Goal: Transaction & Acquisition: Obtain resource

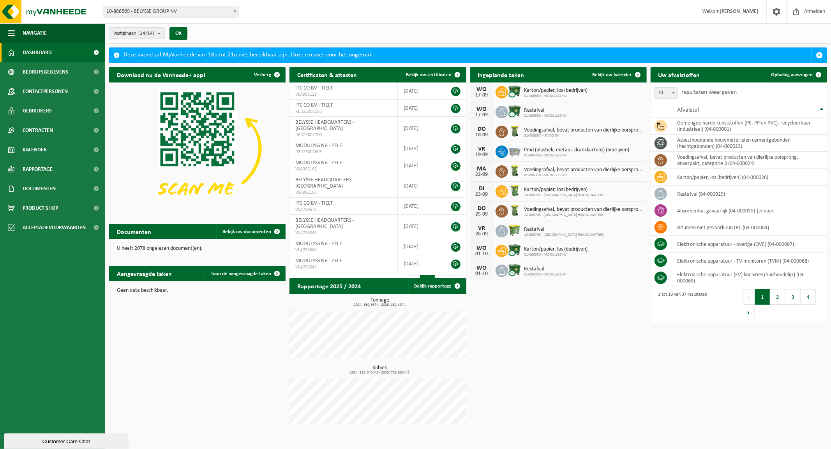
click at [166, 12] on span "10-886509 - BELYSSE GROUP NV" at bounding box center [171, 11] width 136 height 11
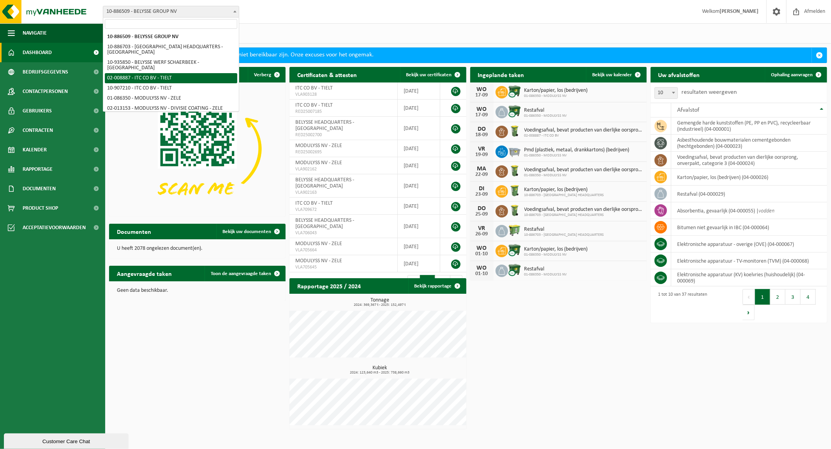
select select "1497"
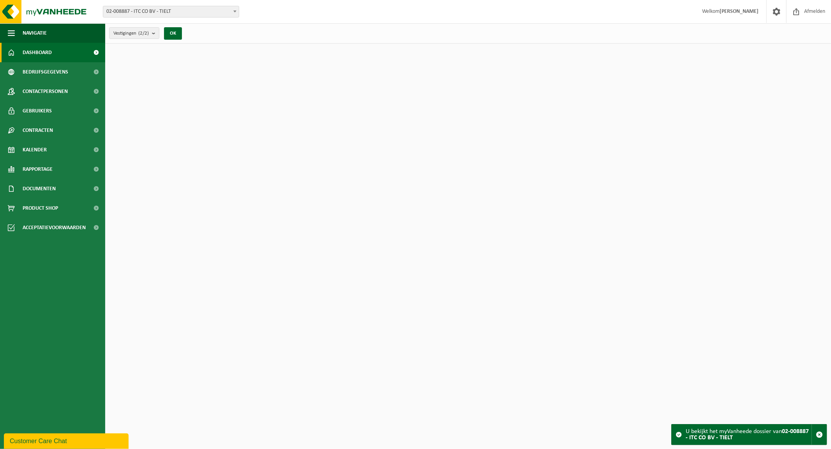
click at [48, 188] on span "Documenten" at bounding box center [39, 188] width 33 height 19
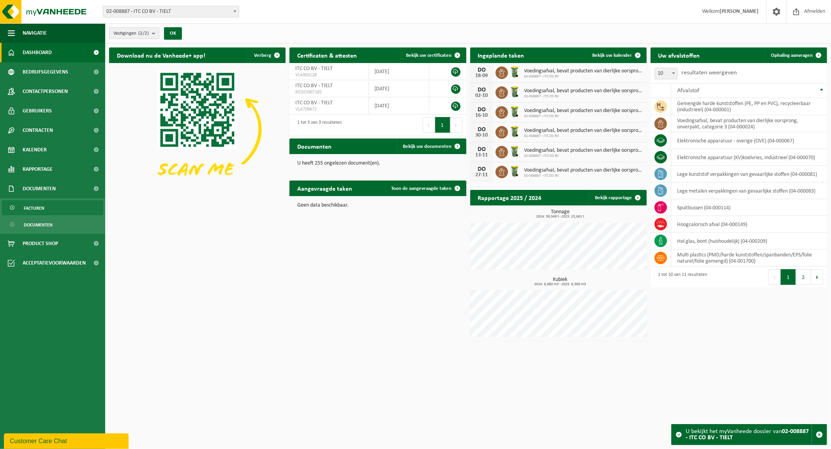
click at [43, 208] on span "Facturen" at bounding box center [34, 208] width 21 height 15
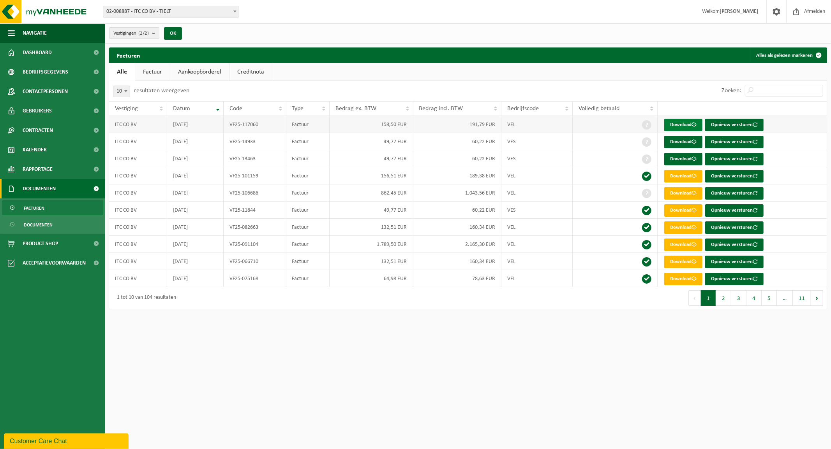
click at [686, 125] on link "Download" at bounding box center [683, 125] width 38 height 12
click at [687, 141] on link "Download" at bounding box center [683, 142] width 38 height 12
click at [684, 158] on link "Download" at bounding box center [683, 159] width 38 height 12
click at [231, 9] on span at bounding box center [235, 11] width 8 height 10
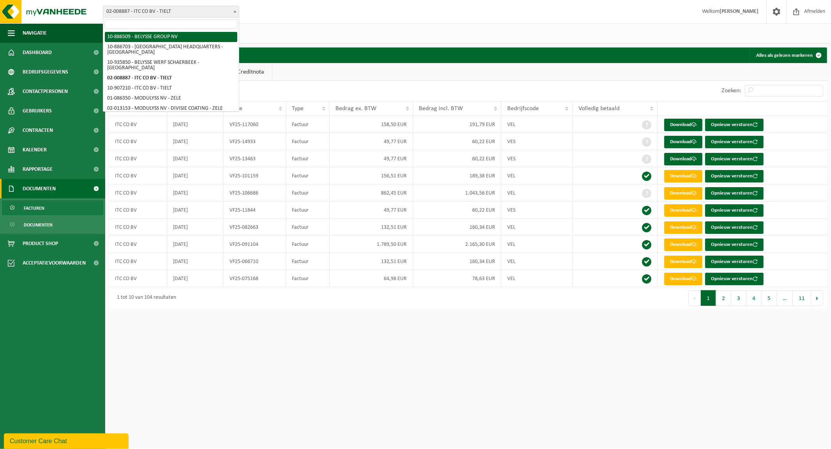
select select "112715"
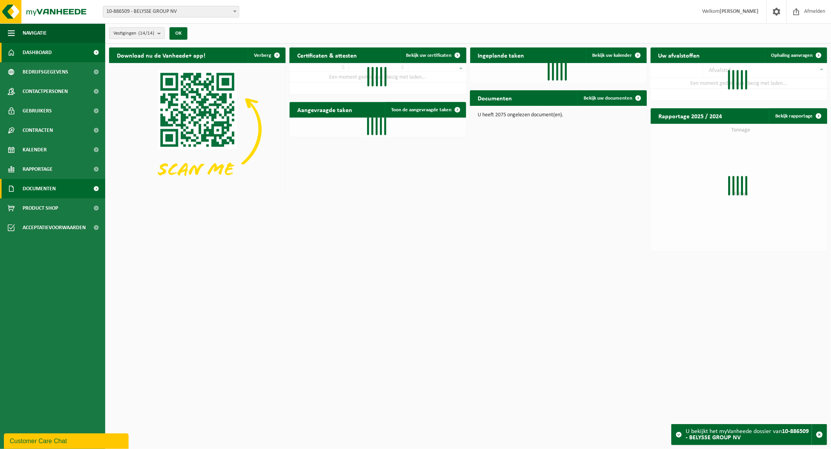
click at [37, 185] on span "Documenten" at bounding box center [39, 188] width 33 height 19
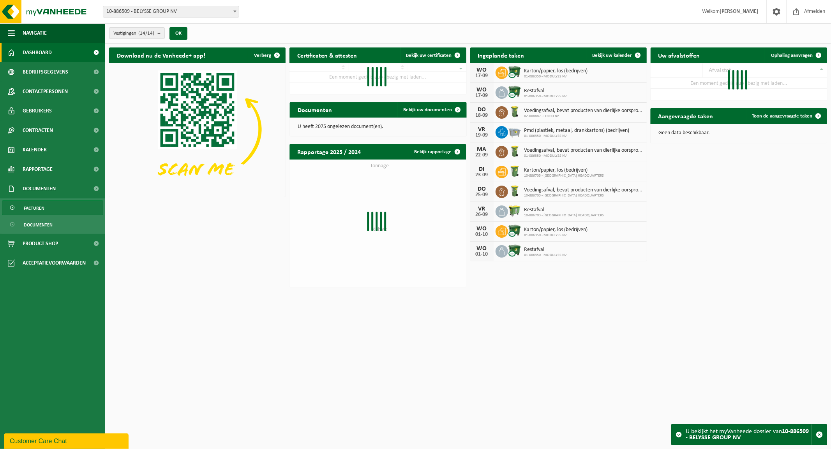
click at [45, 208] on link "Facturen" at bounding box center [52, 208] width 101 height 15
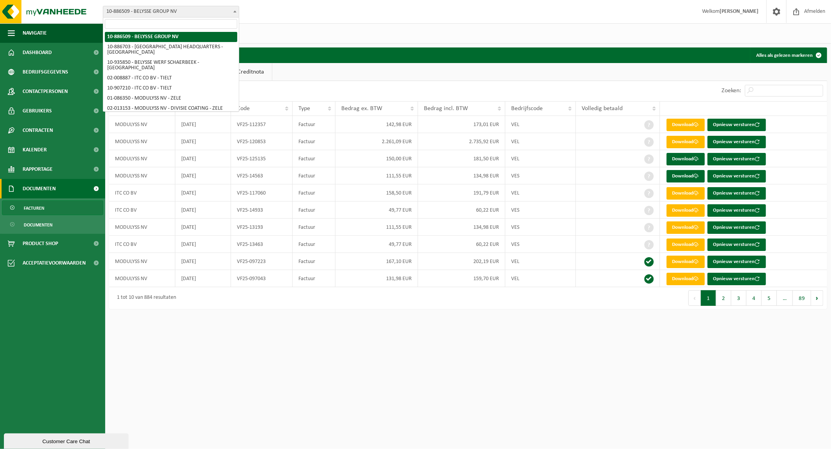
click at [187, 7] on span "10-886509 - BELYSSE GROUP NV" at bounding box center [171, 12] width 136 height 12
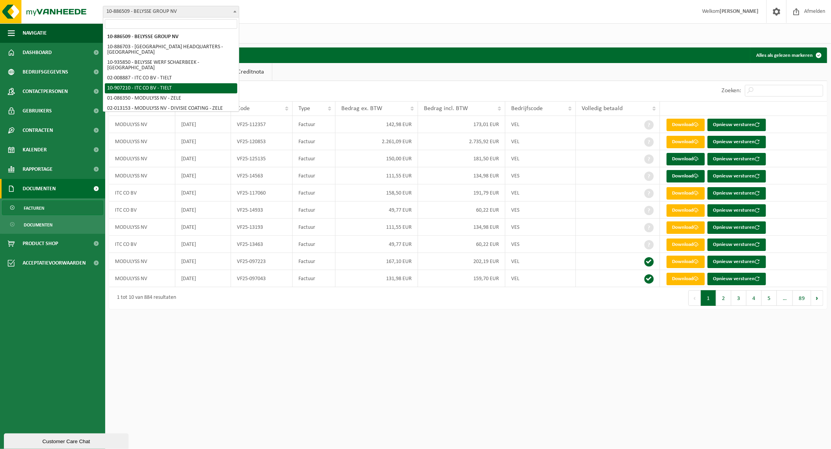
select select "123046"
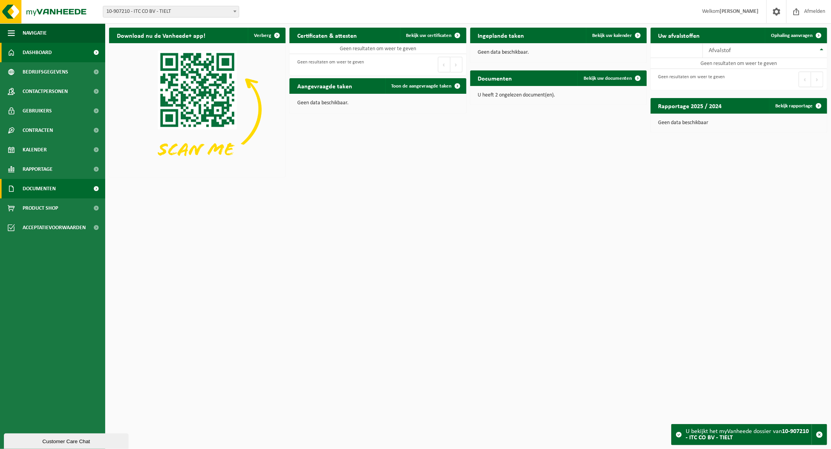
click at [34, 186] on span "Documenten" at bounding box center [39, 188] width 33 height 19
click at [38, 209] on span "Facturen" at bounding box center [34, 208] width 21 height 15
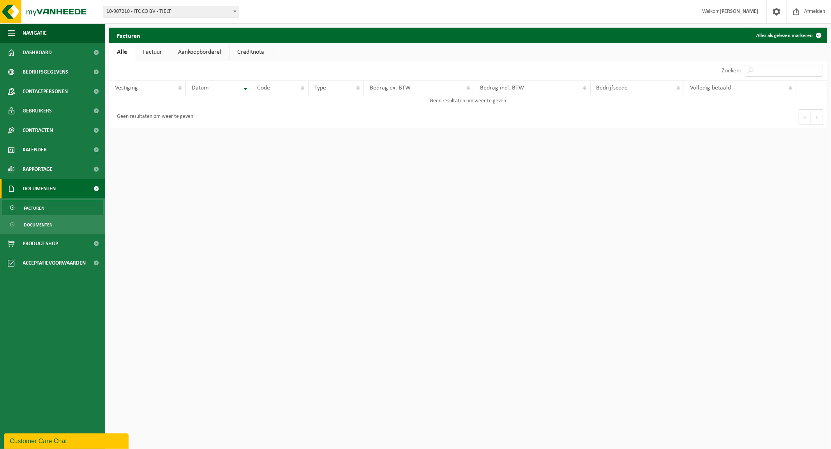
click at [204, 14] on span "10-907210 - ITC CO BV - TIELT" at bounding box center [171, 11] width 136 height 11
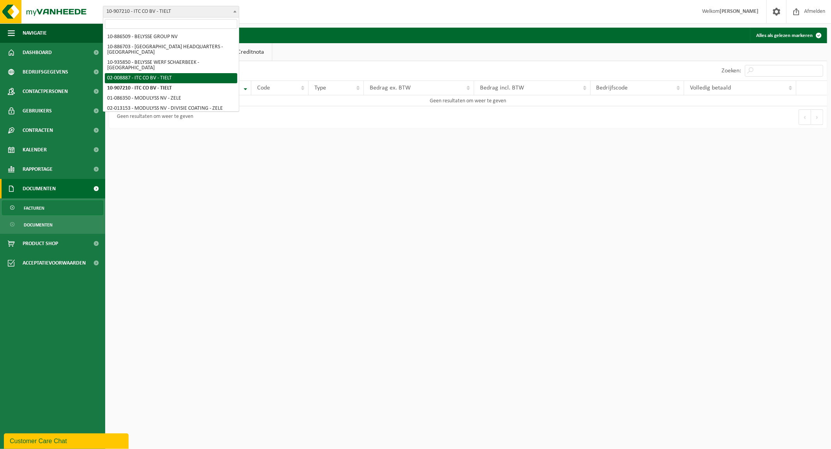
select select "1497"
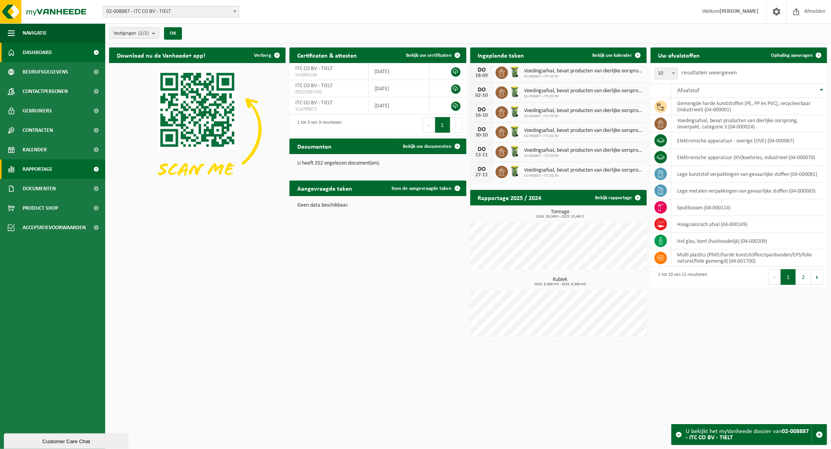
click at [41, 167] on span "Rapportage" at bounding box center [38, 169] width 30 height 19
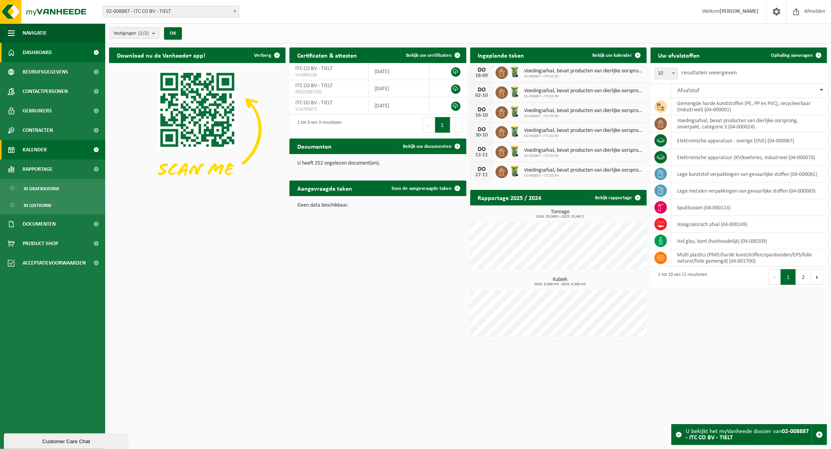
click at [42, 153] on span "Kalender" at bounding box center [35, 149] width 24 height 19
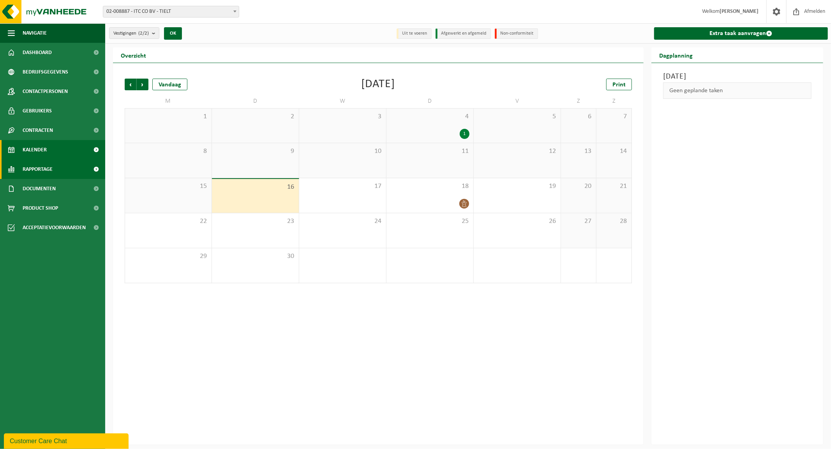
click at [40, 167] on span "Rapportage" at bounding box center [38, 169] width 30 height 19
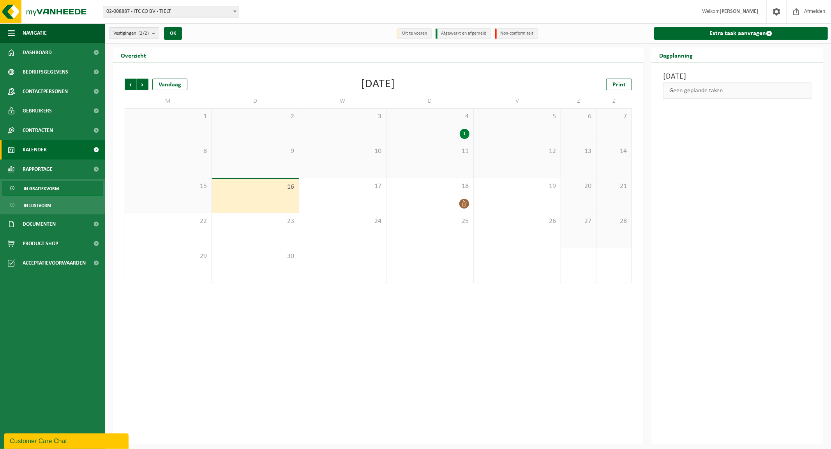
drag, startPoint x: 37, startPoint y: 184, endPoint x: 37, endPoint y: 188, distance: 4.3
click at [37, 185] on span "In grafiekvorm" at bounding box center [41, 188] width 35 height 15
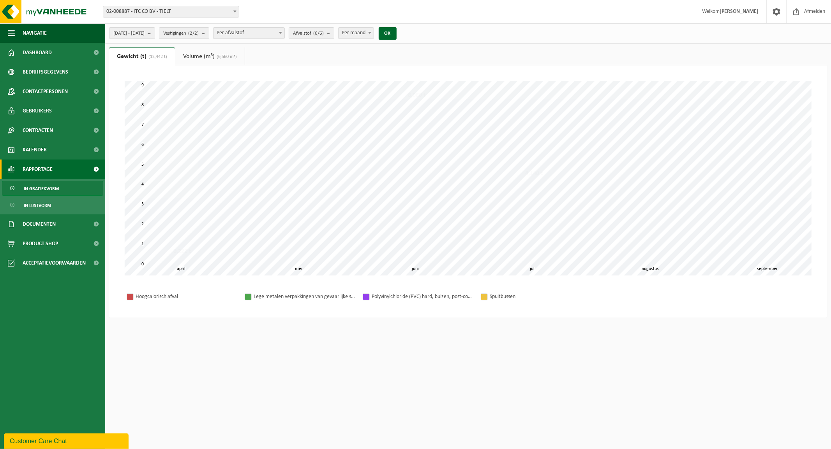
click at [39, 170] on span "Rapportage" at bounding box center [38, 169] width 30 height 19
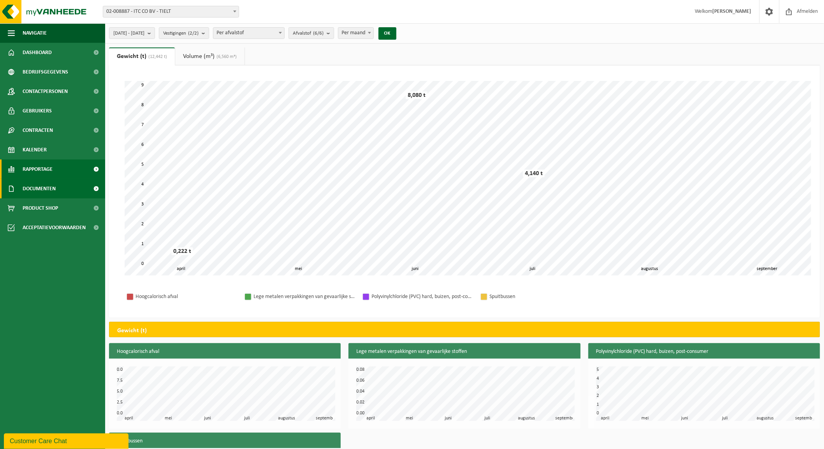
click at [41, 188] on span "Documenten" at bounding box center [39, 188] width 33 height 19
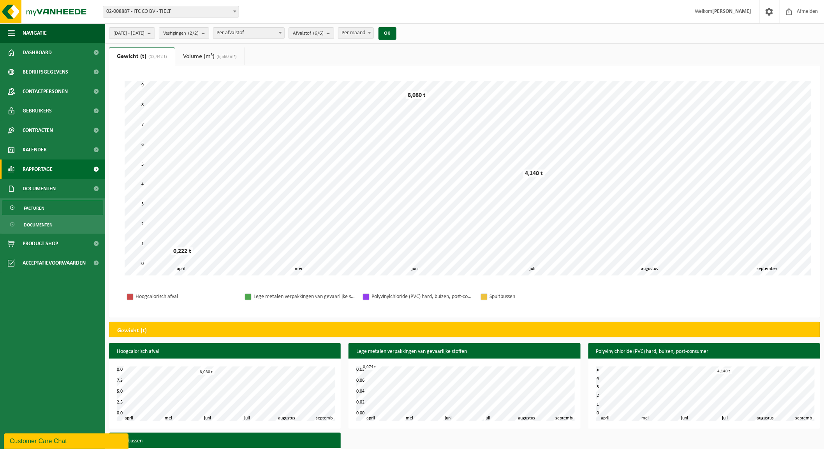
click at [44, 210] on span "Facturen" at bounding box center [34, 208] width 21 height 15
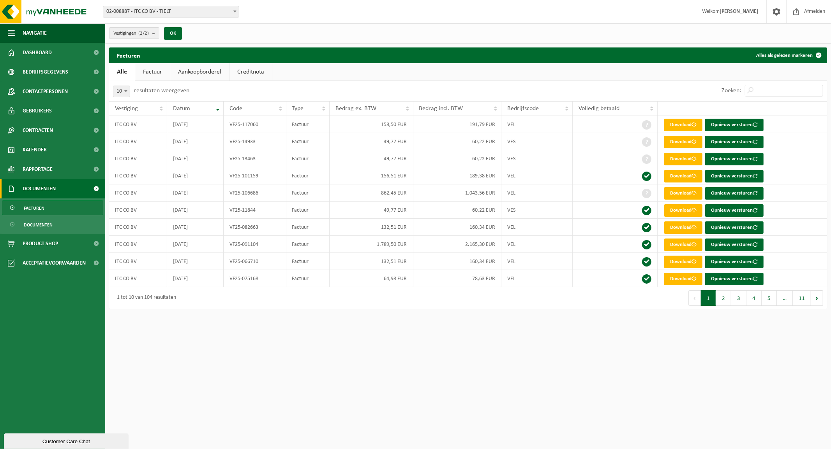
click at [234, 11] on b at bounding box center [234, 12] width 3 height 2
click at [315, 29] on div "Vestigingen (2/2) Alles selecteren Alles deselecteren ITC CO BV - TIELT ITC CO …" at bounding box center [468, 33] width 726 height 20
click at [324, 326] on html "Vestiging: 10-886509 - BELYSSE GROUP [GEOGRAPHIC_DATA] 10-886703 - [GEOGRAPHIC_…" at bounding box center [415, 224] width 831 height 449
